Goal: Find specific page/section: Find specific page/section

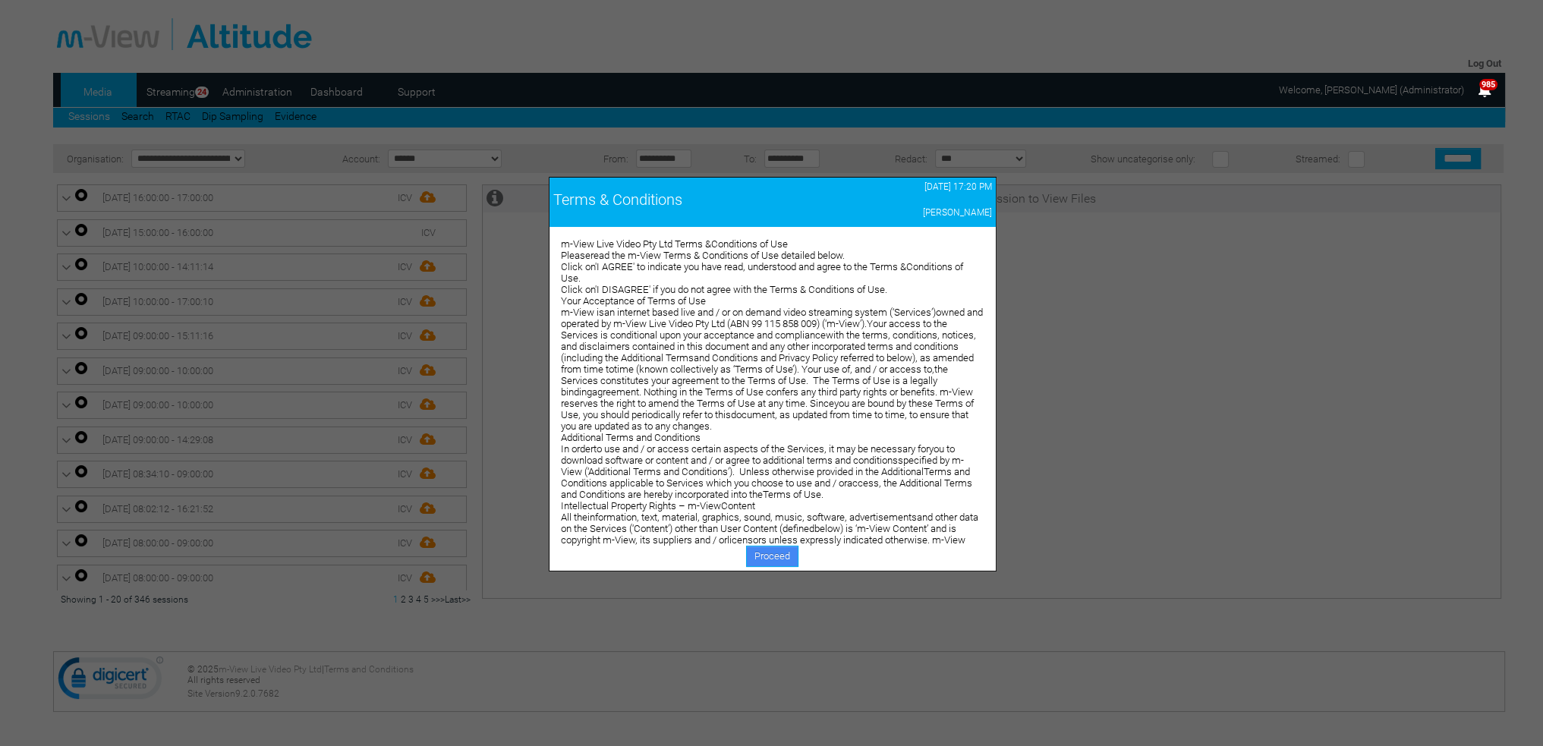
click at [778, 556] on link "Proceed" at bounding box center [772, 556] width 52 height 21
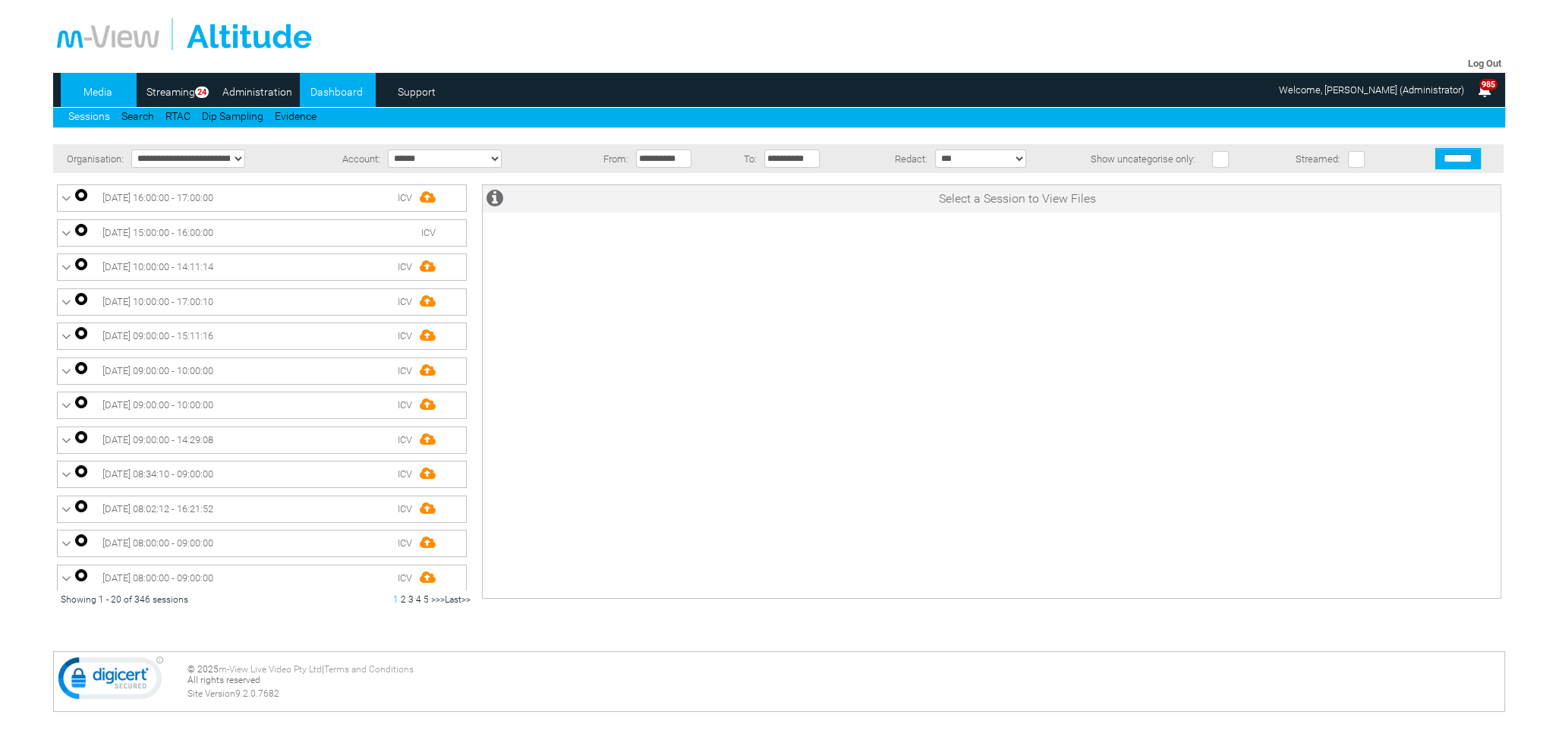
click at [332, 90] on link "Dashboard" at bounding box center [337, 91] width 74 height 23
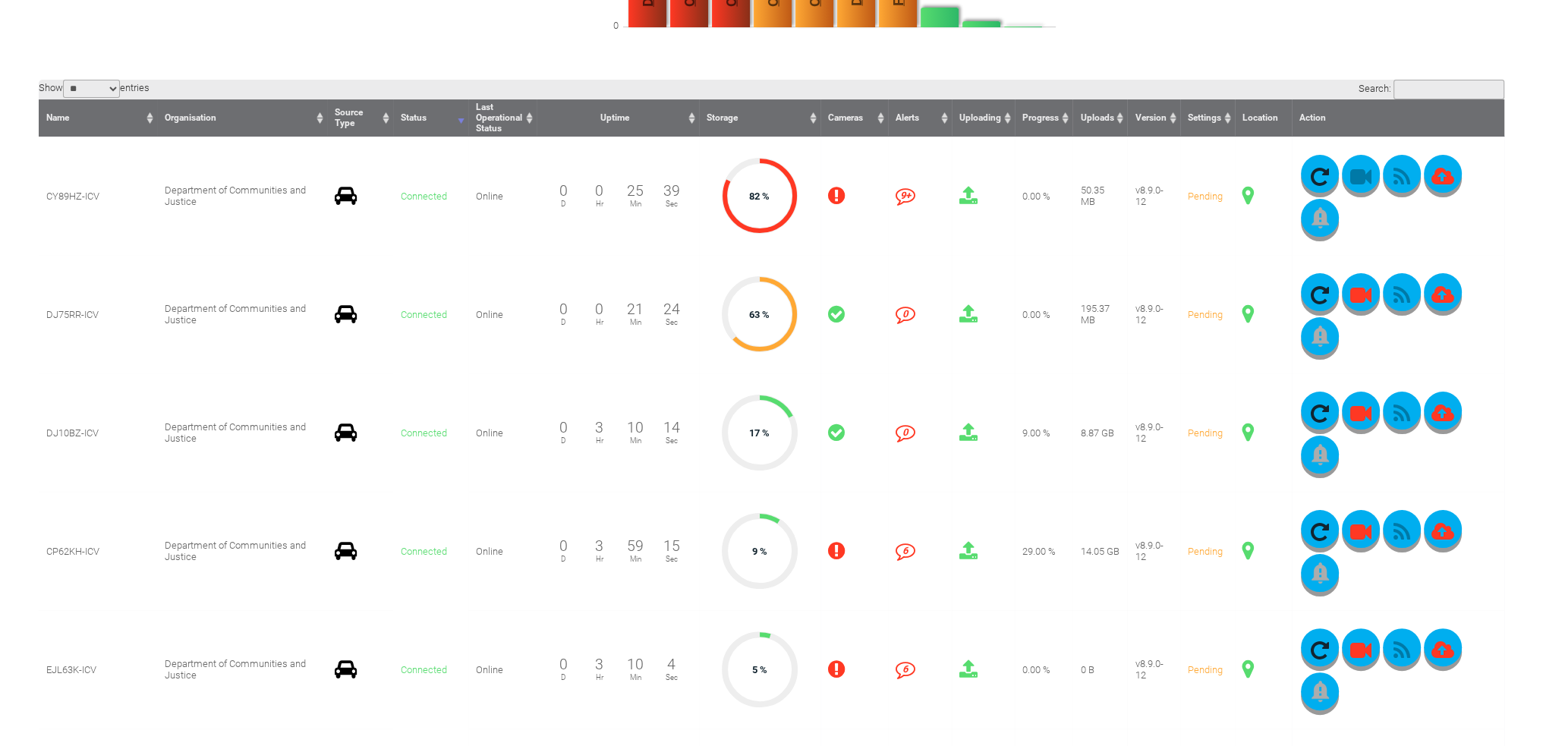
scroll to position [380, 0]
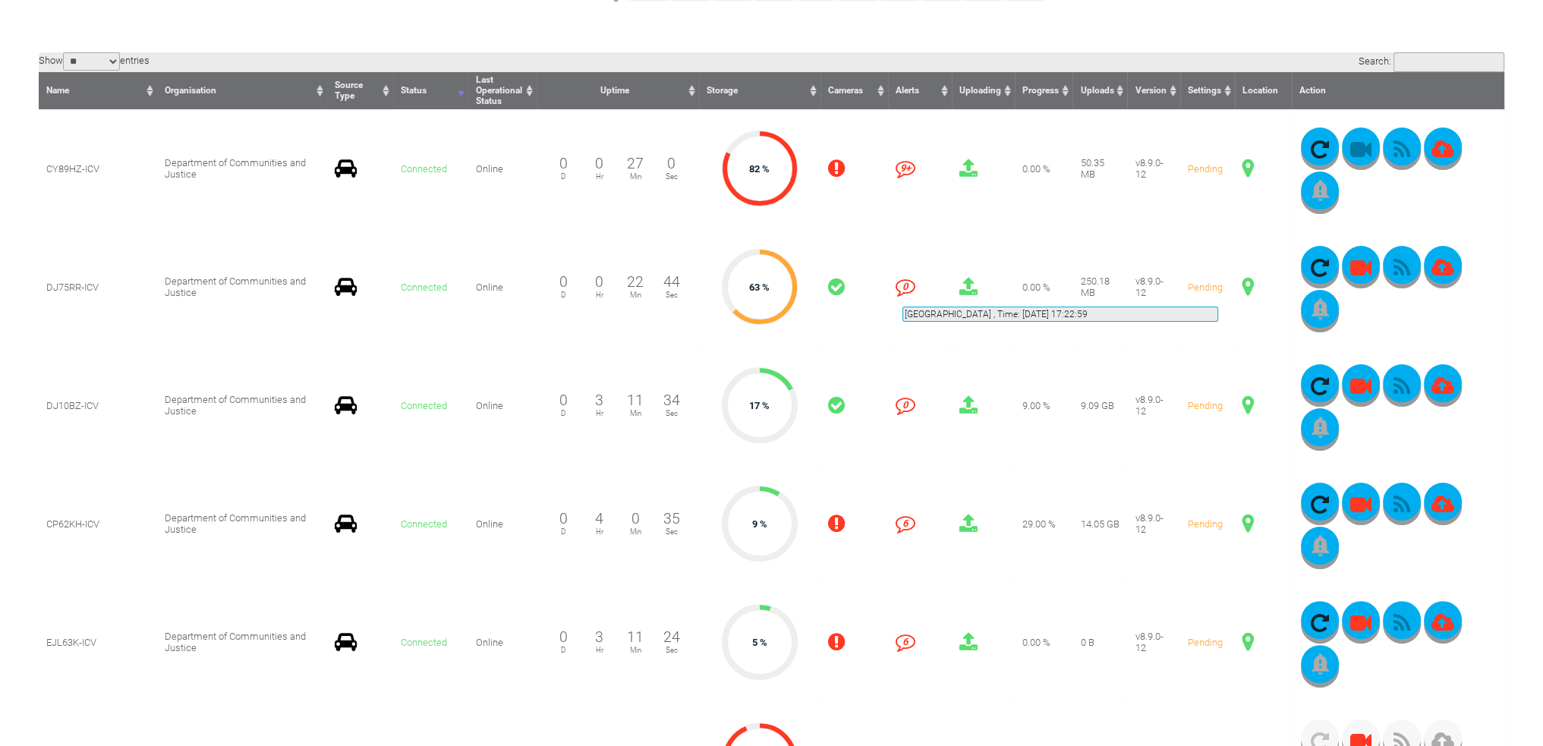
click at [1243, 288] on span at bounding box center [1248, 287] width 11 height 20
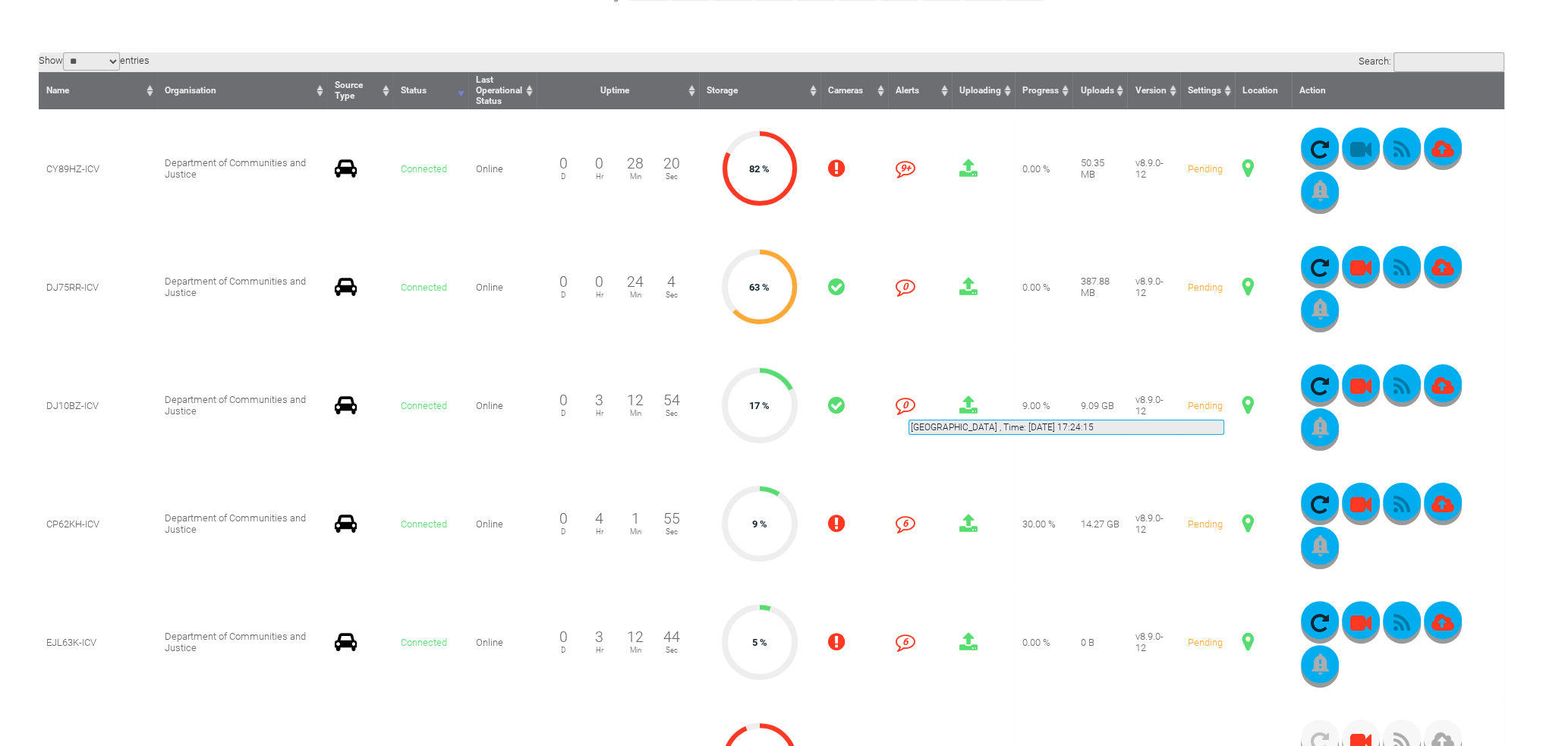
click at [1243, 402] on span at bounding box center [1248, 405] width 11 height 20
